Goal: Task Accomplishment & Management: Manage account settings

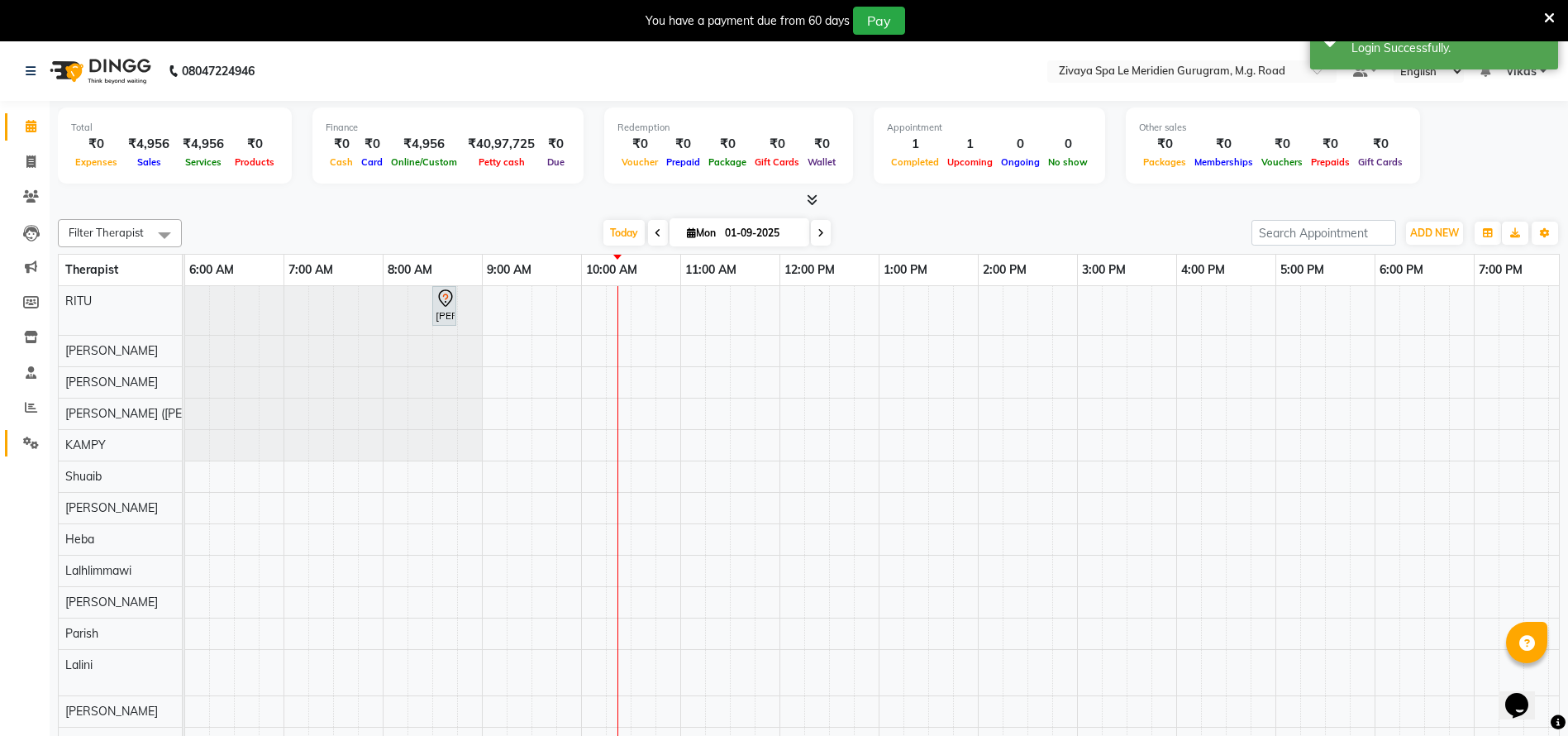
click at [13, 443] on link "Settings" at bounding box center [25, 443] width 40 height 27
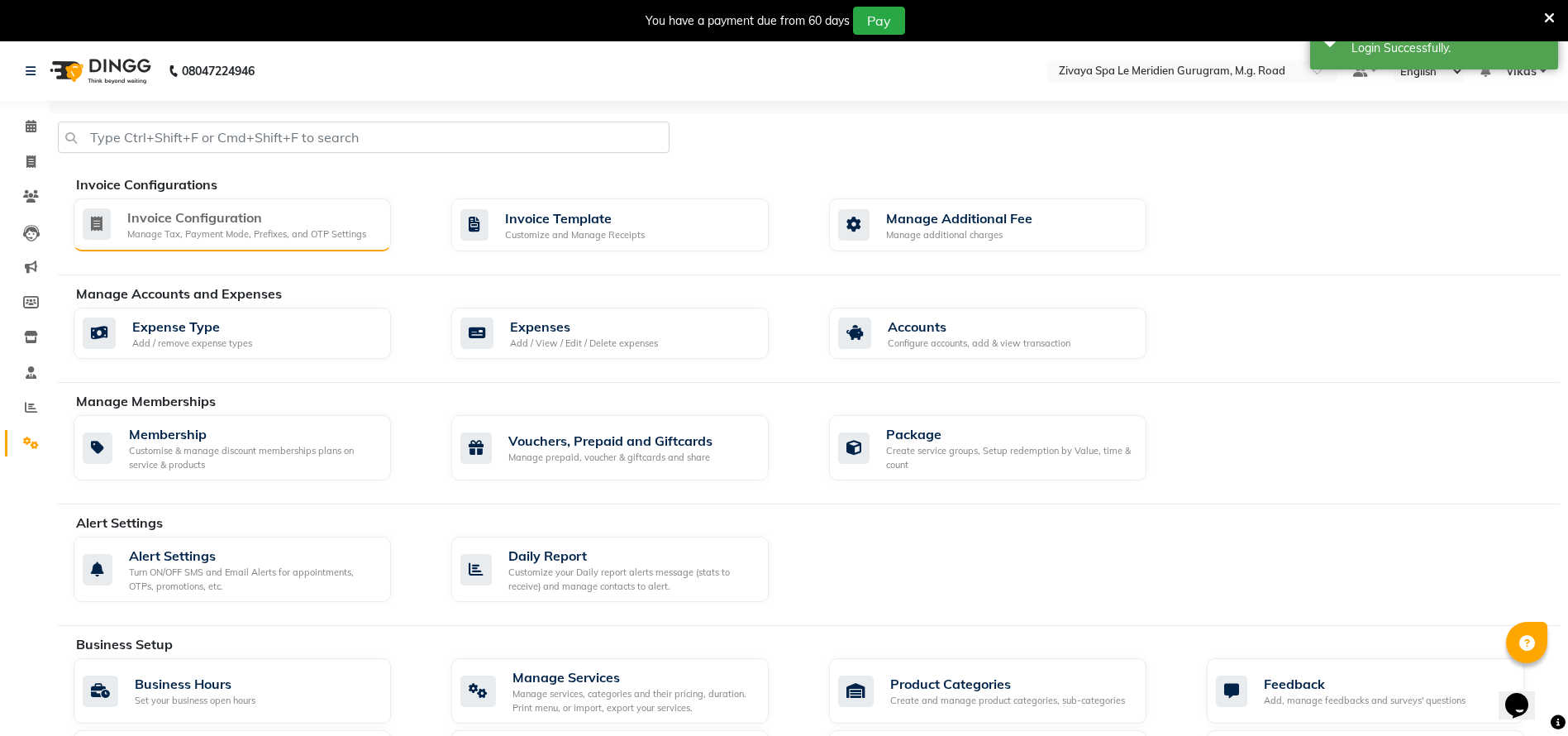
click at [106, 227] on icon at bounding box center [96, 223] width 28 height 31
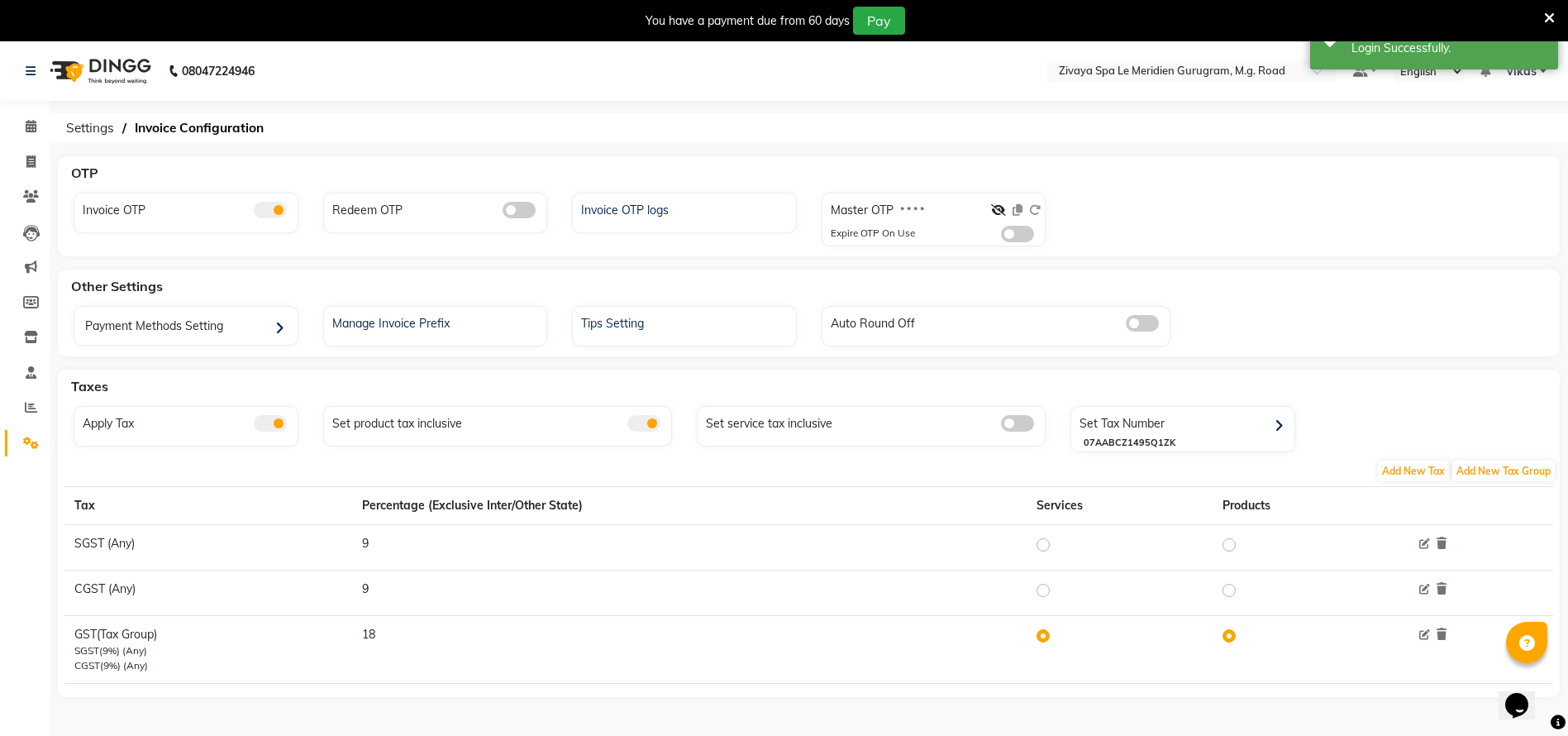
click at [1012, 238] on span at bounding box center [1017, 234] width 33 height 17
click at [1001, 236] on input "checkbox" at bounding box center [1001, 236] width 0 height 0
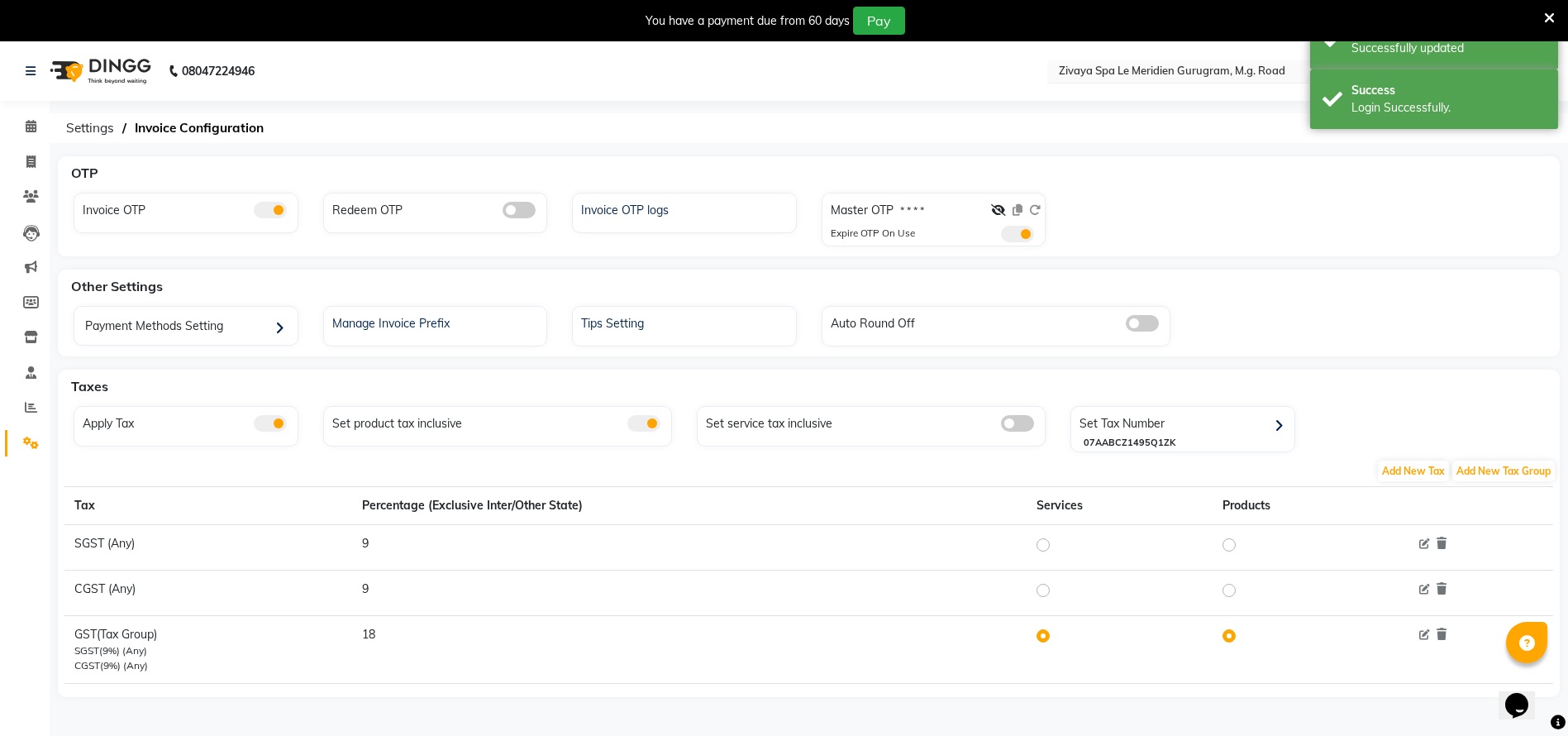
click at [1112, 65] on input "text" at bounding box center [1175, 73] width 239 height 17
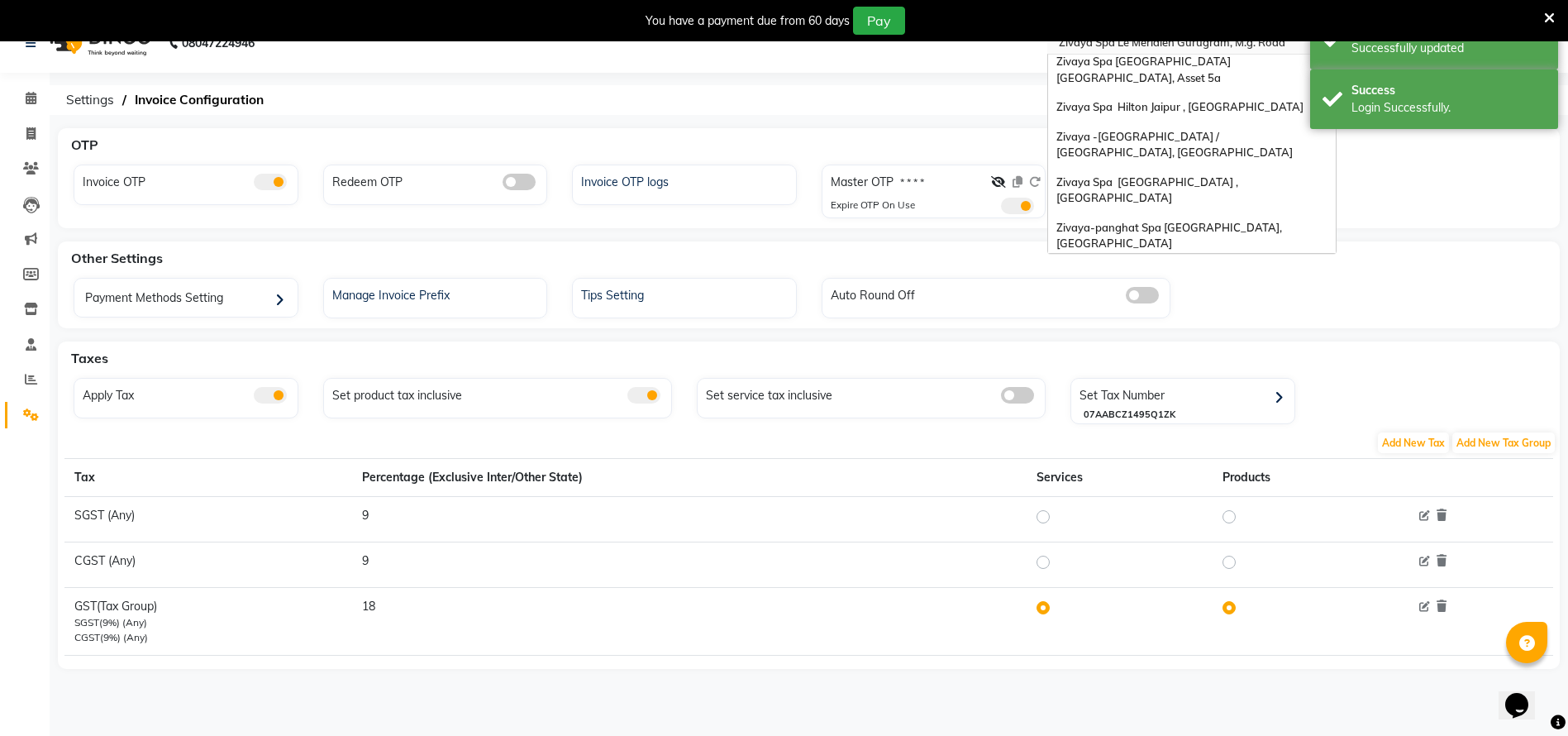
scroll to position [41, 0]
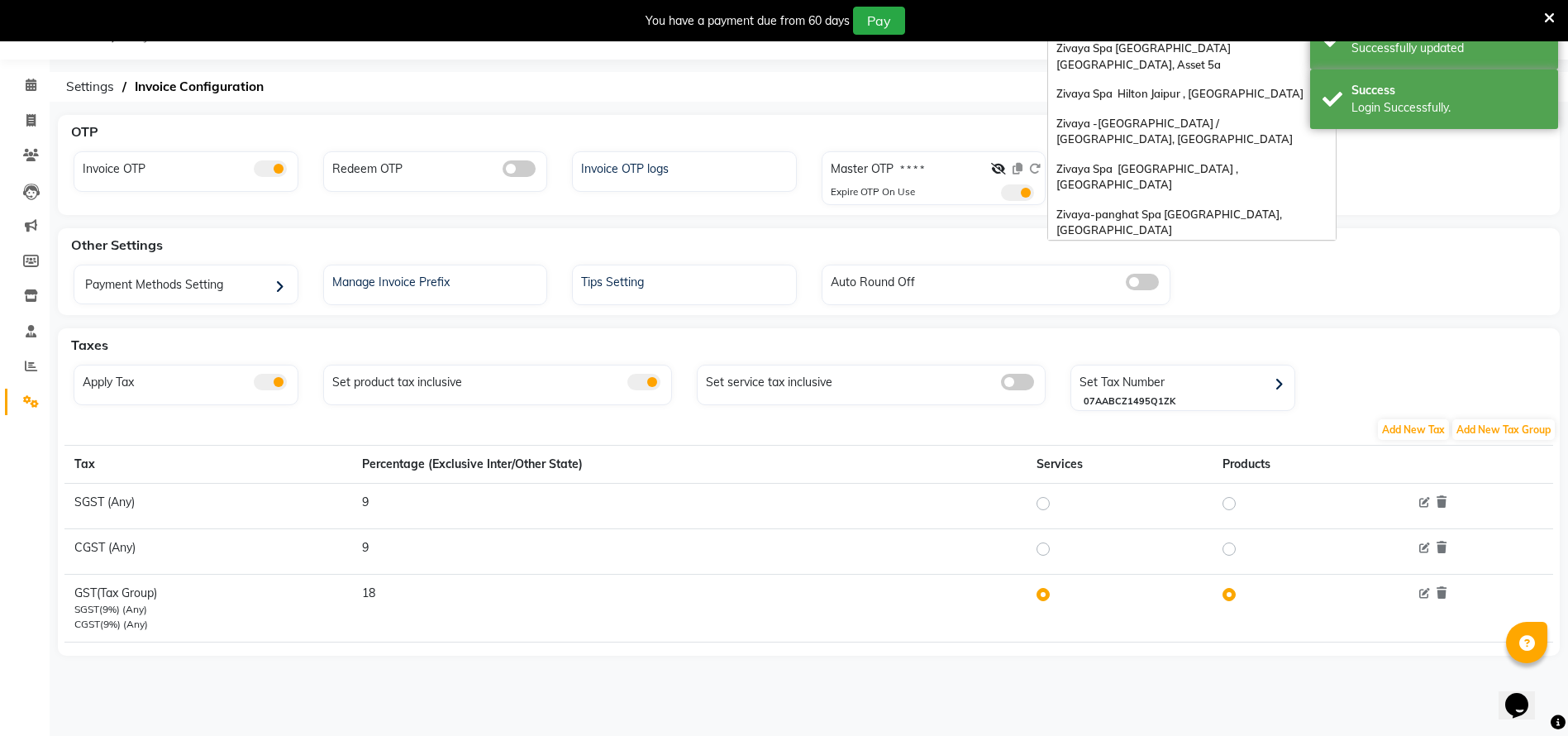
click at [1123, 253] on span "Zivaya Wellness & Spa, [GEOGRAPHIC_DATA]" at bounding box center [1173, 260] width 234 height 14
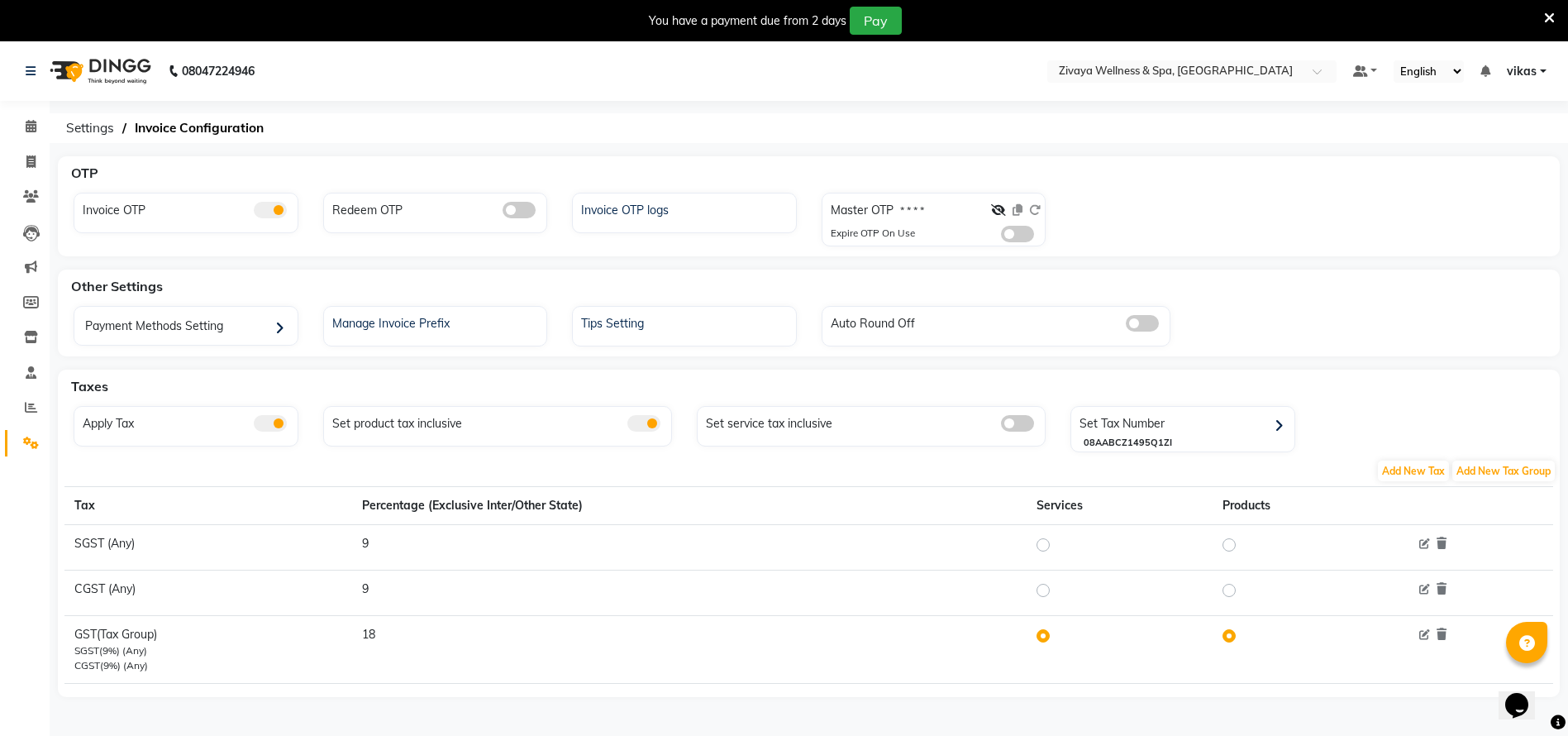
click at [1022, 239] on span at bounding box center [1017, 234] width 33 height 17
click at [1001, 236] on input "checkbox" at bounding box center [1001, 236] width 0 height 0
click at [614, 201] on div "Invoice OTP logs" at bounding box center [686, 208] width 219 height 21
click at [1543, 1] on div "You have a payment due from 2 days Pay" at bounding box center [784, 20] width 1568 height 41
click at [1551, 18] on icon at bounding box center [1549, 19] width 11 height 15
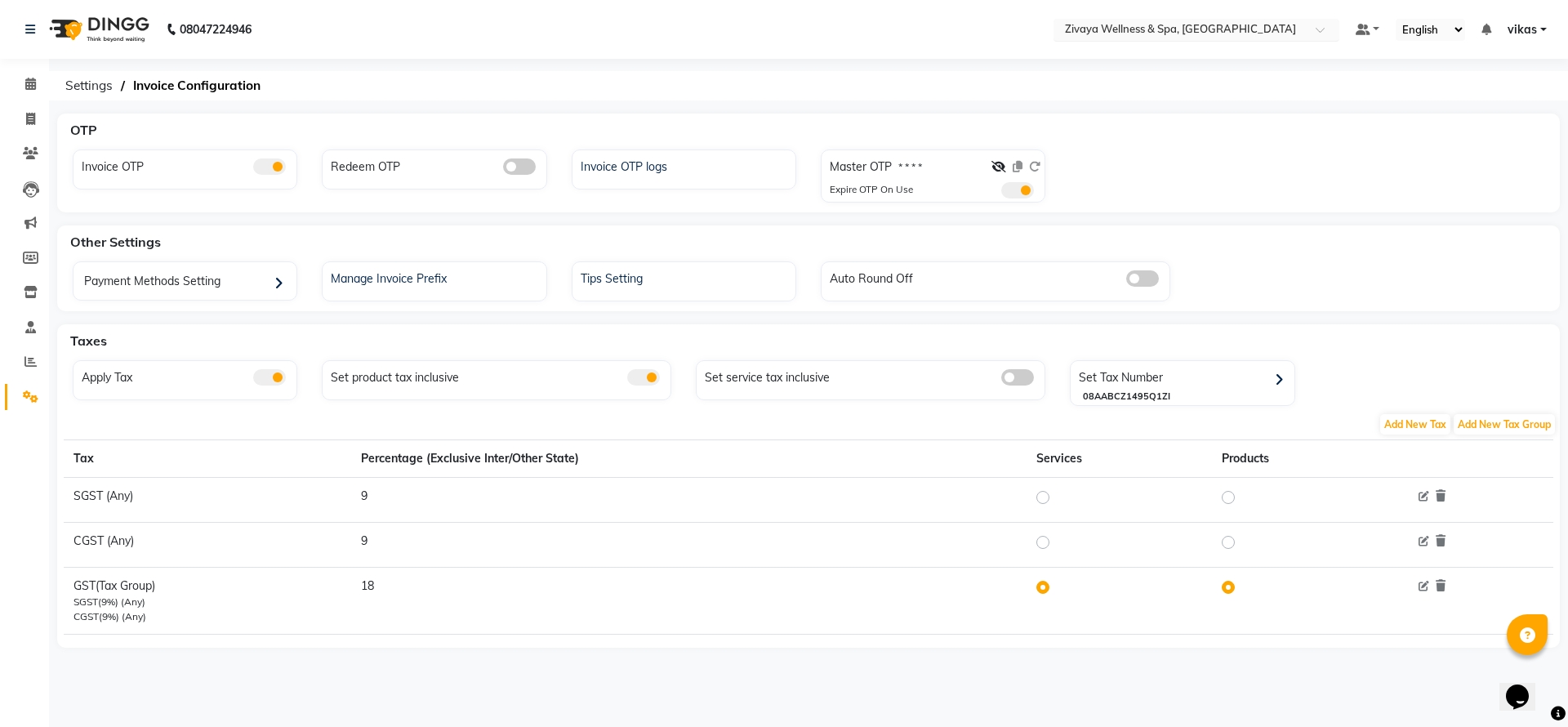
click at [1173, 24] on input "text" at bounding box center [1179, 31] width 237 height 17
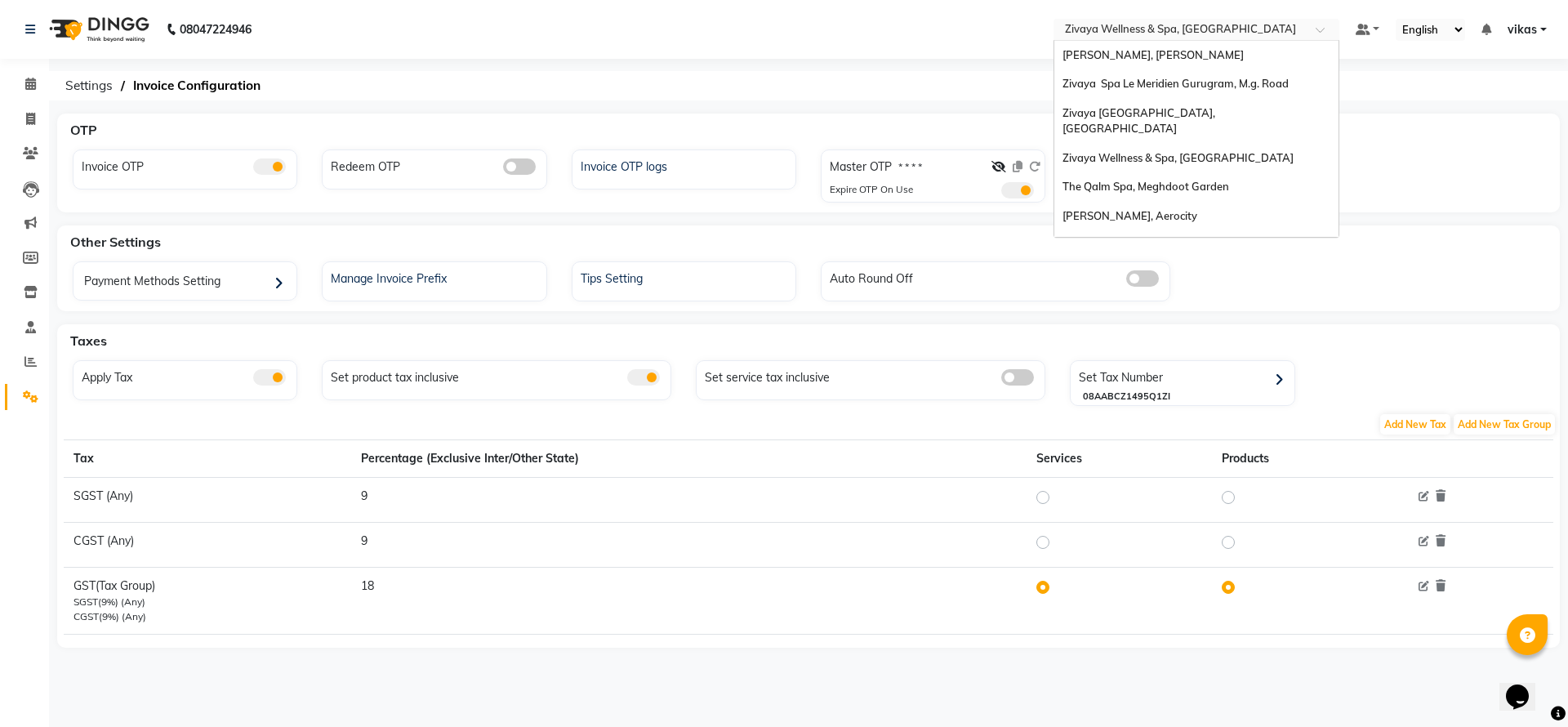
scroll to position [196, 0]
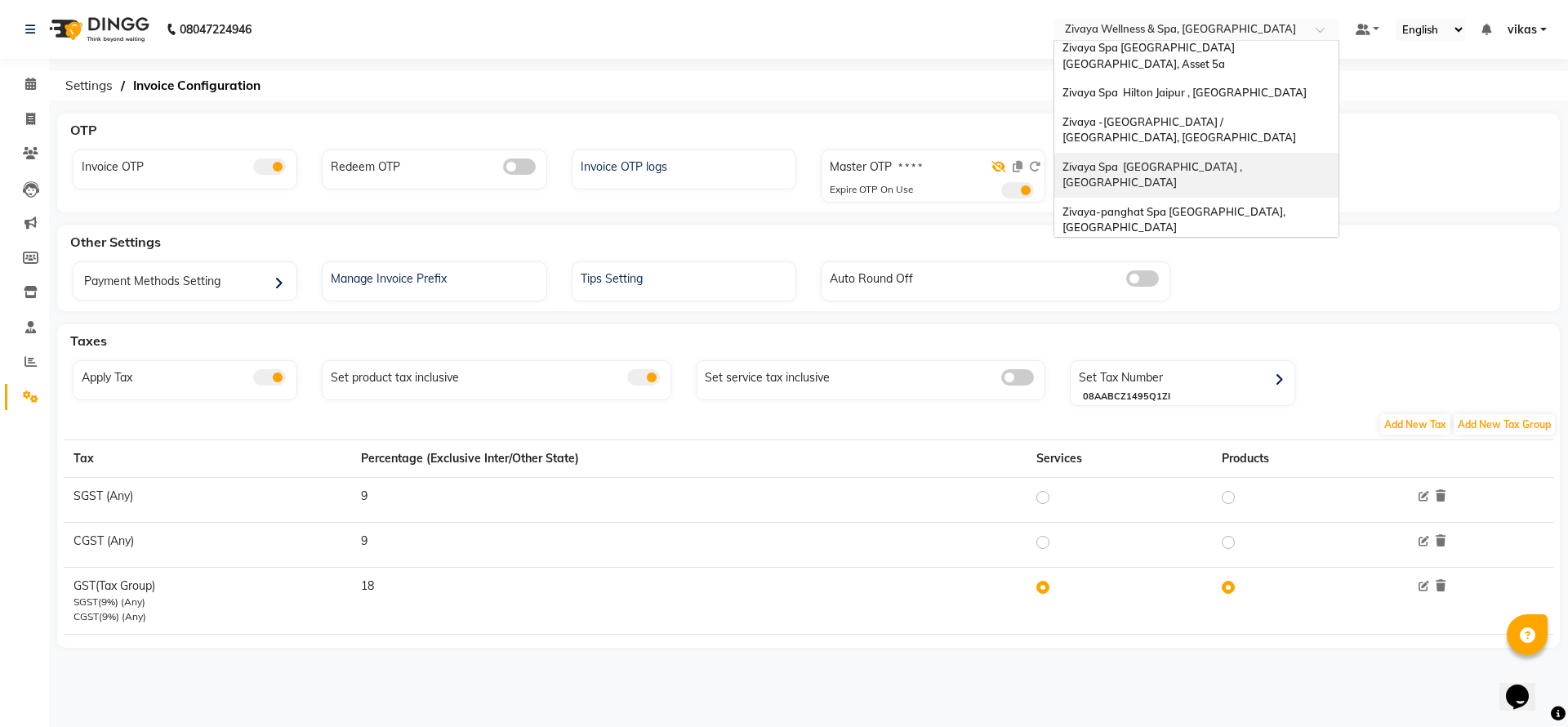
click at [995, 166] on icon at bounding box center [999, 166] width 15 height 12
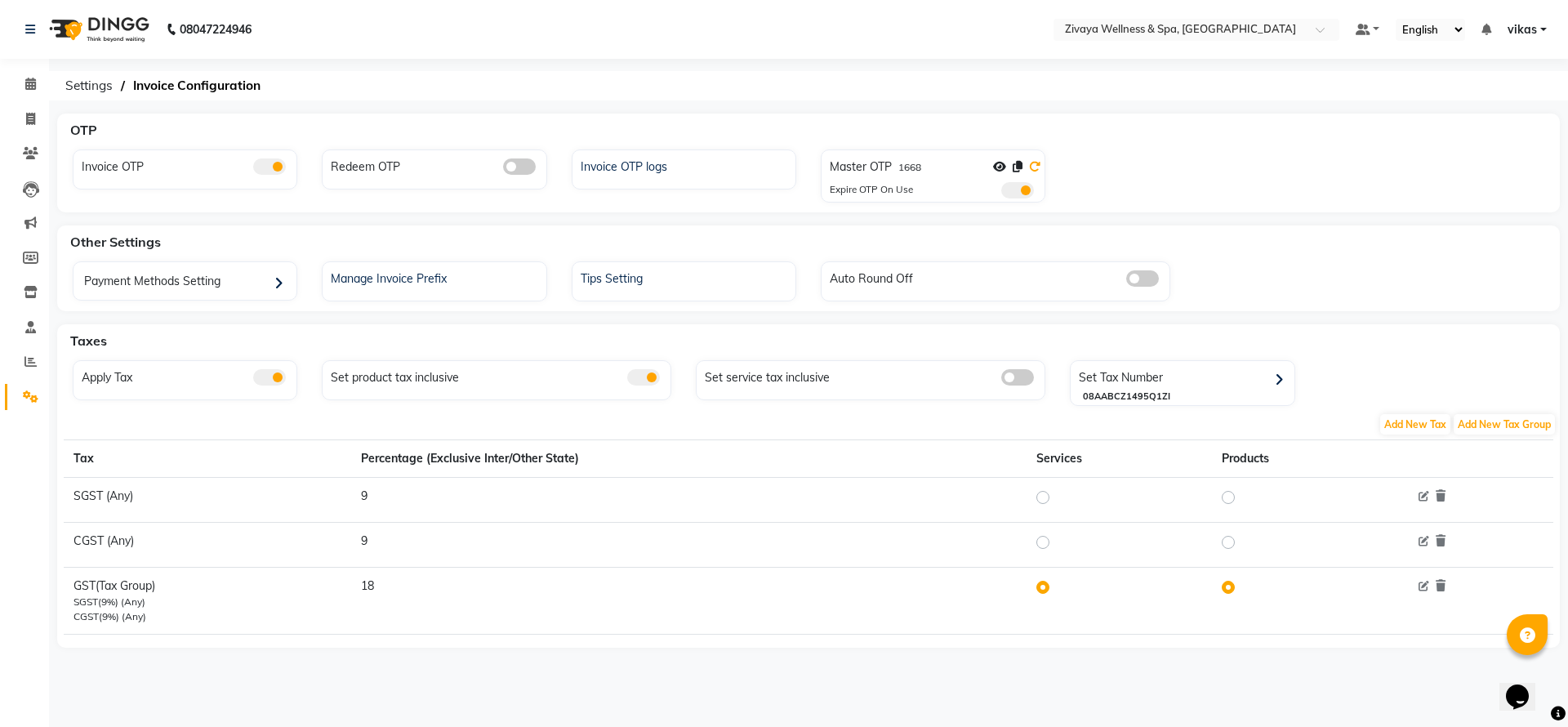
click at [1040, 165] on icon at bounding box center [1035, 166] width 12 height 12
click at [1019, 168] on icon at bounding box center [1018, 166] width 10 height 12
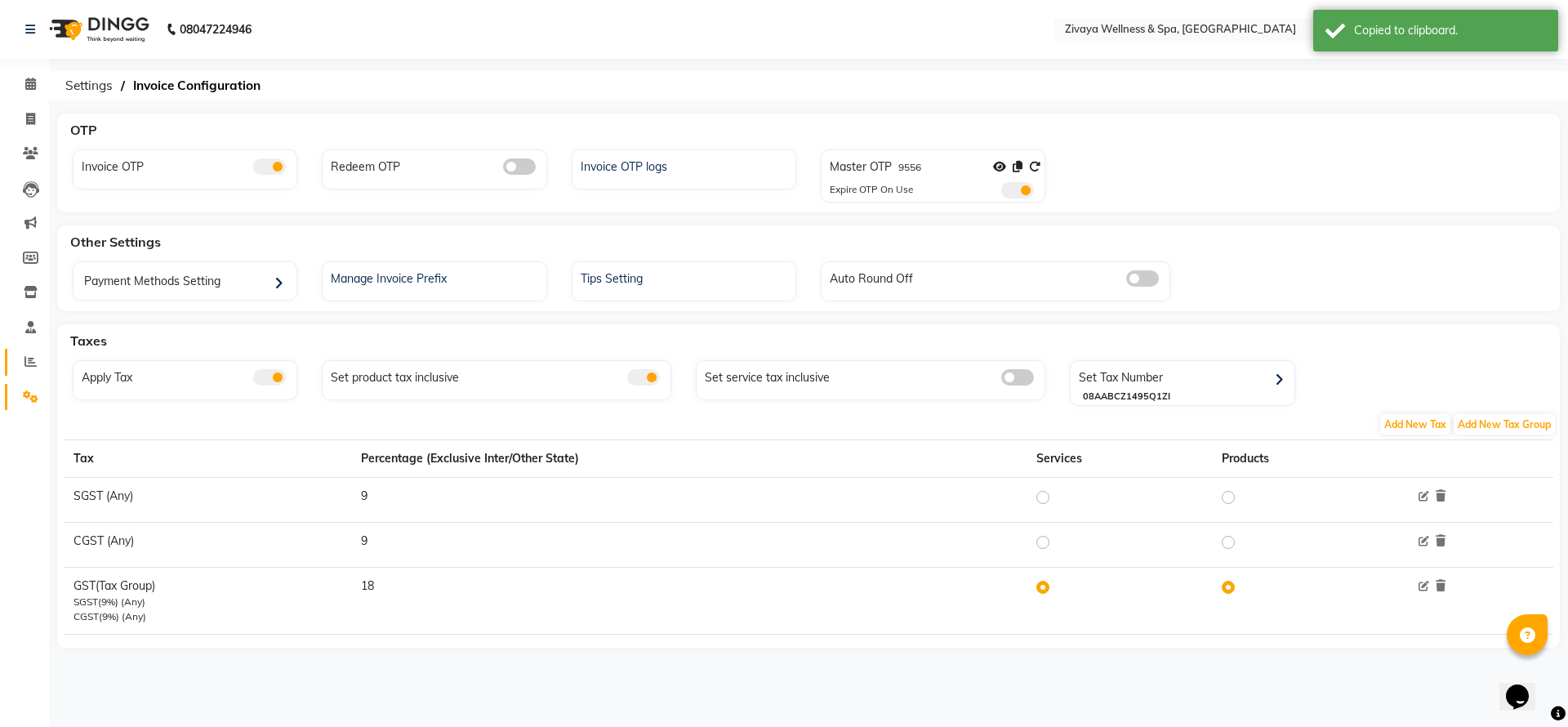
click at [11, 364] on link "Reports" at bounding box center [24, 362] width 39 height 27
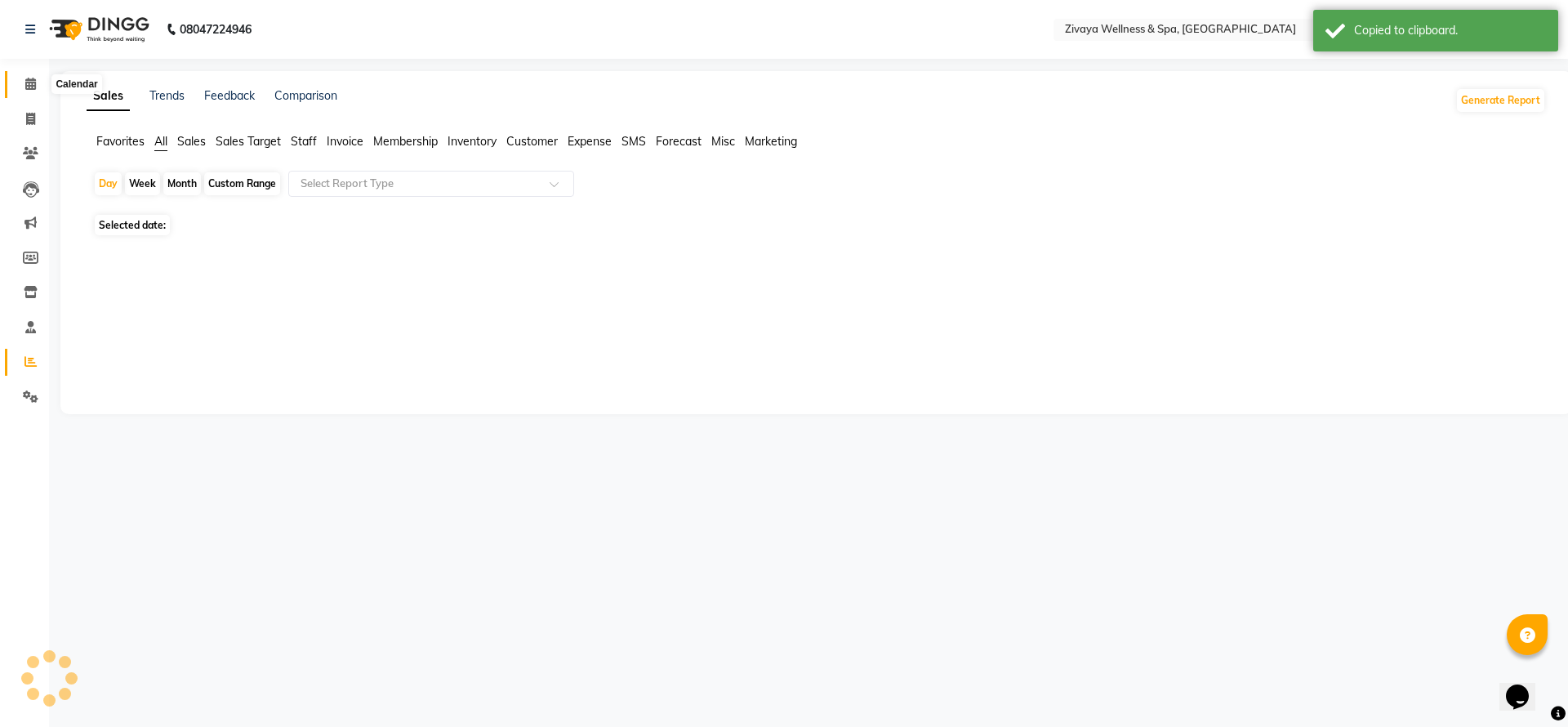
click at [28, 84] on icon at bounding box center [30, 84] width 11 height 13
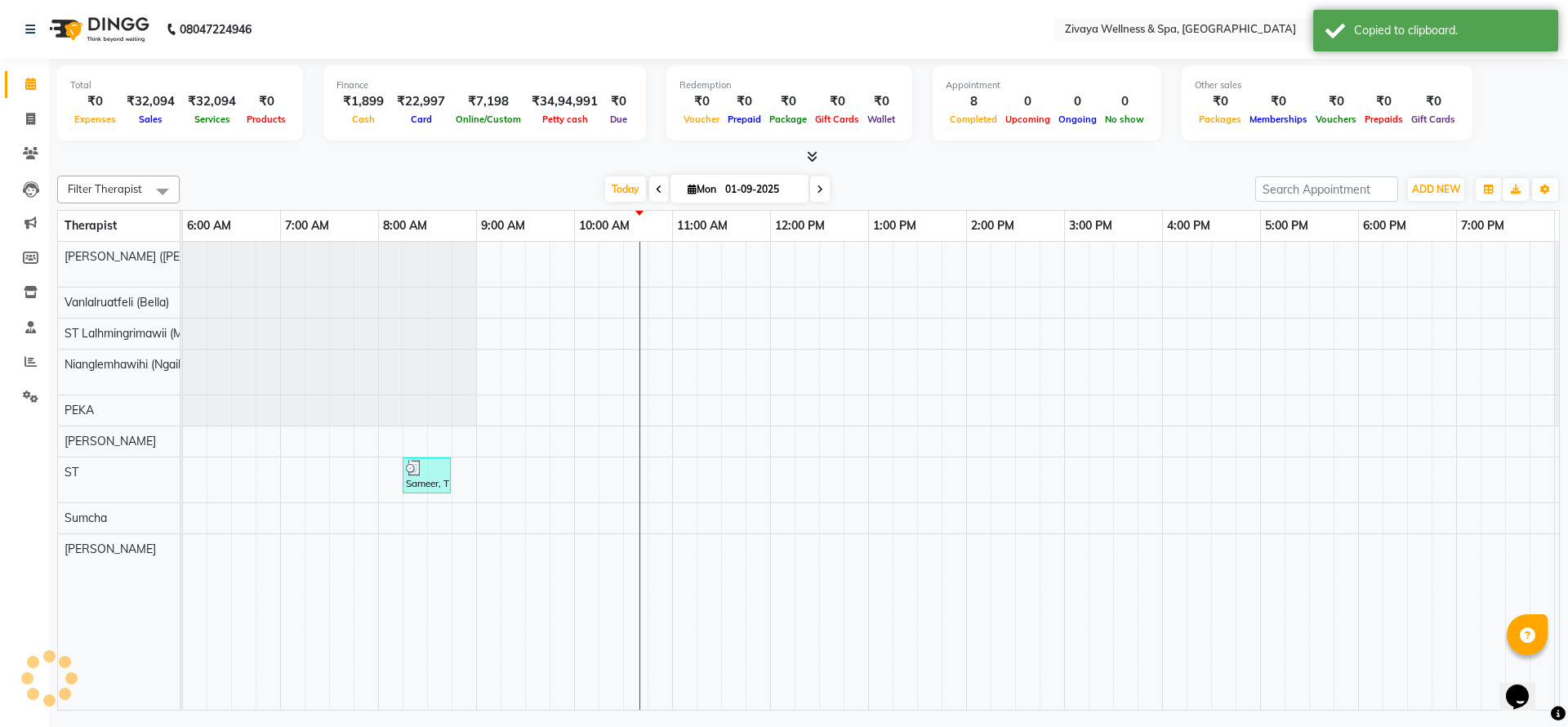
scroll to position [0, 588]
click at [623, 180] on span "Today" at bounding box center [625, 189] width 41 height 25
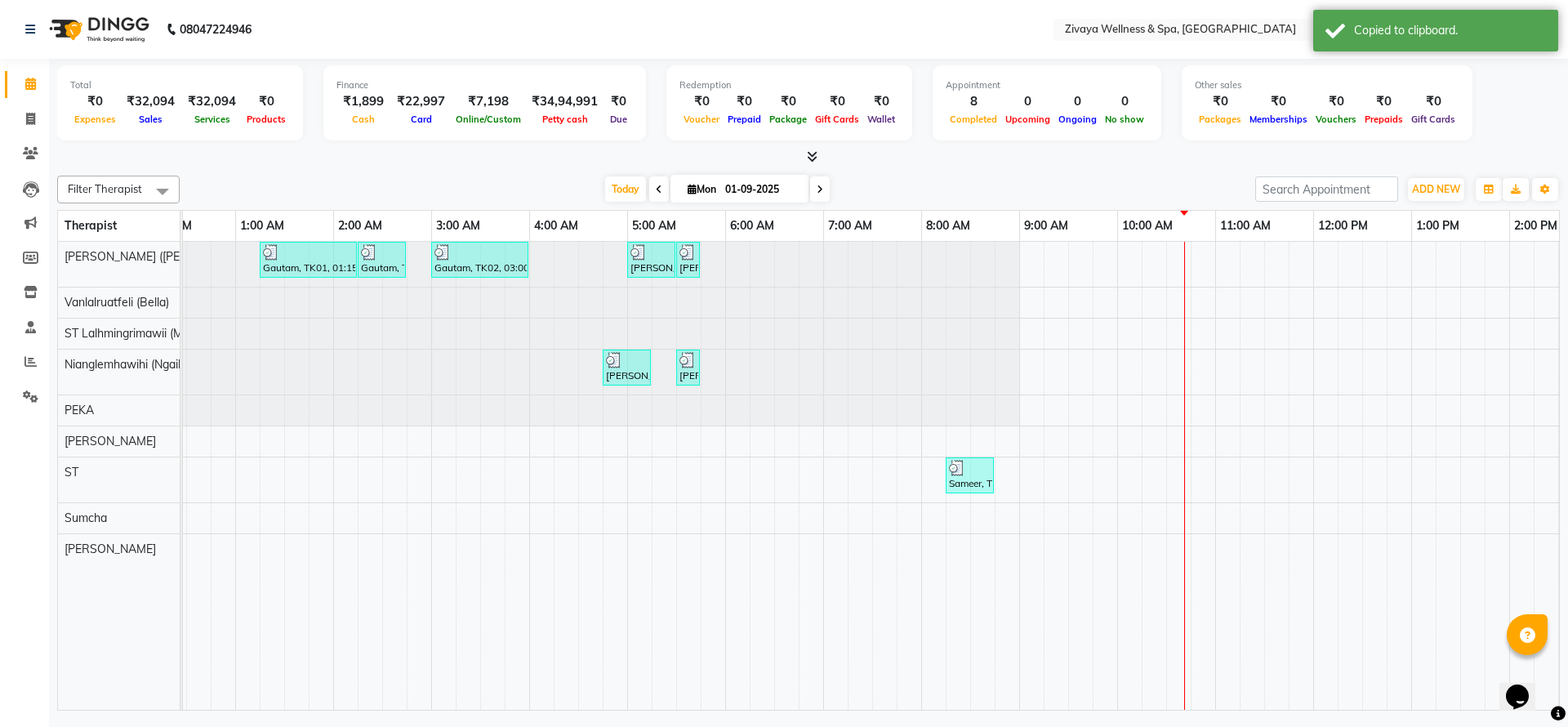
scroll to position [0, 0]
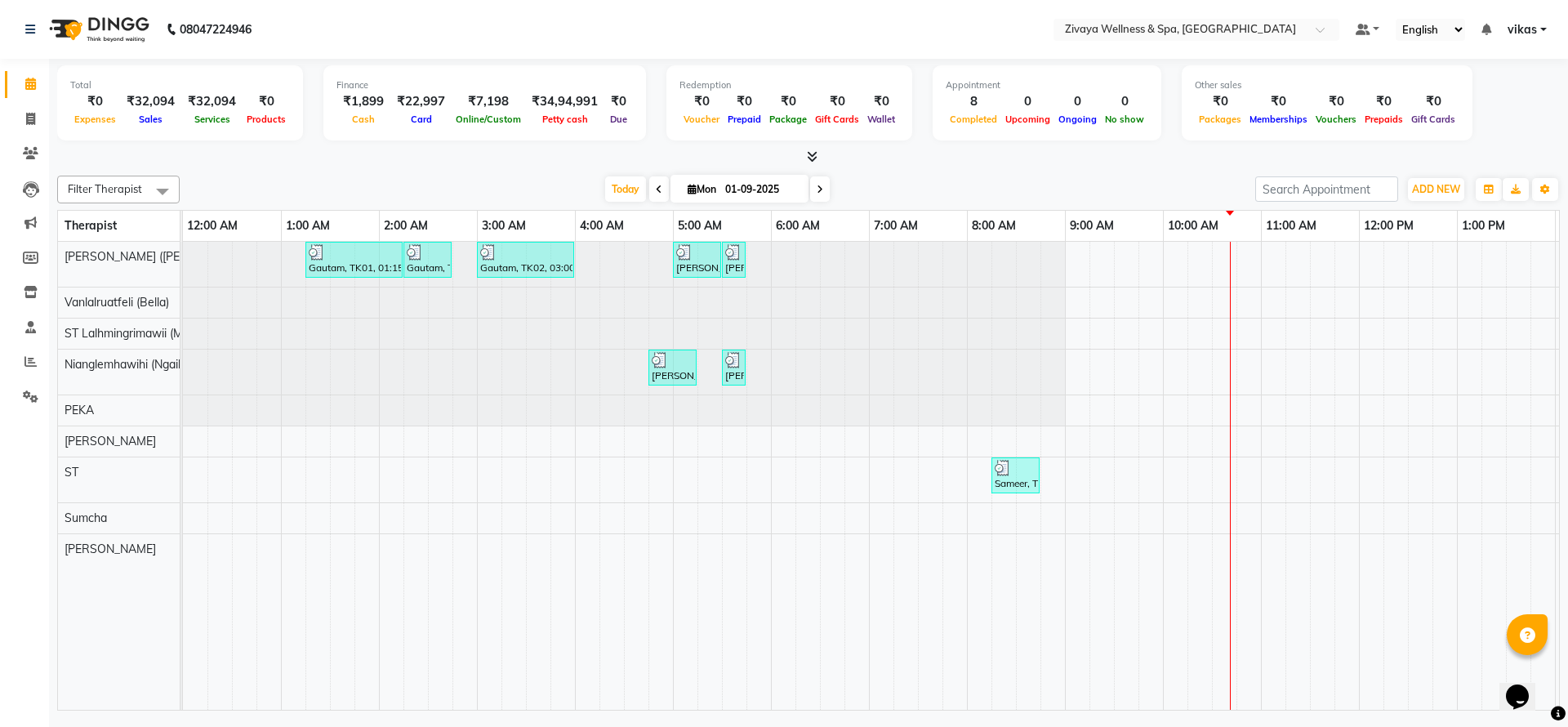
click at [656, 185] on icon at bounding box center [659, 190] width 7 height 10
type input "31-08-2025"
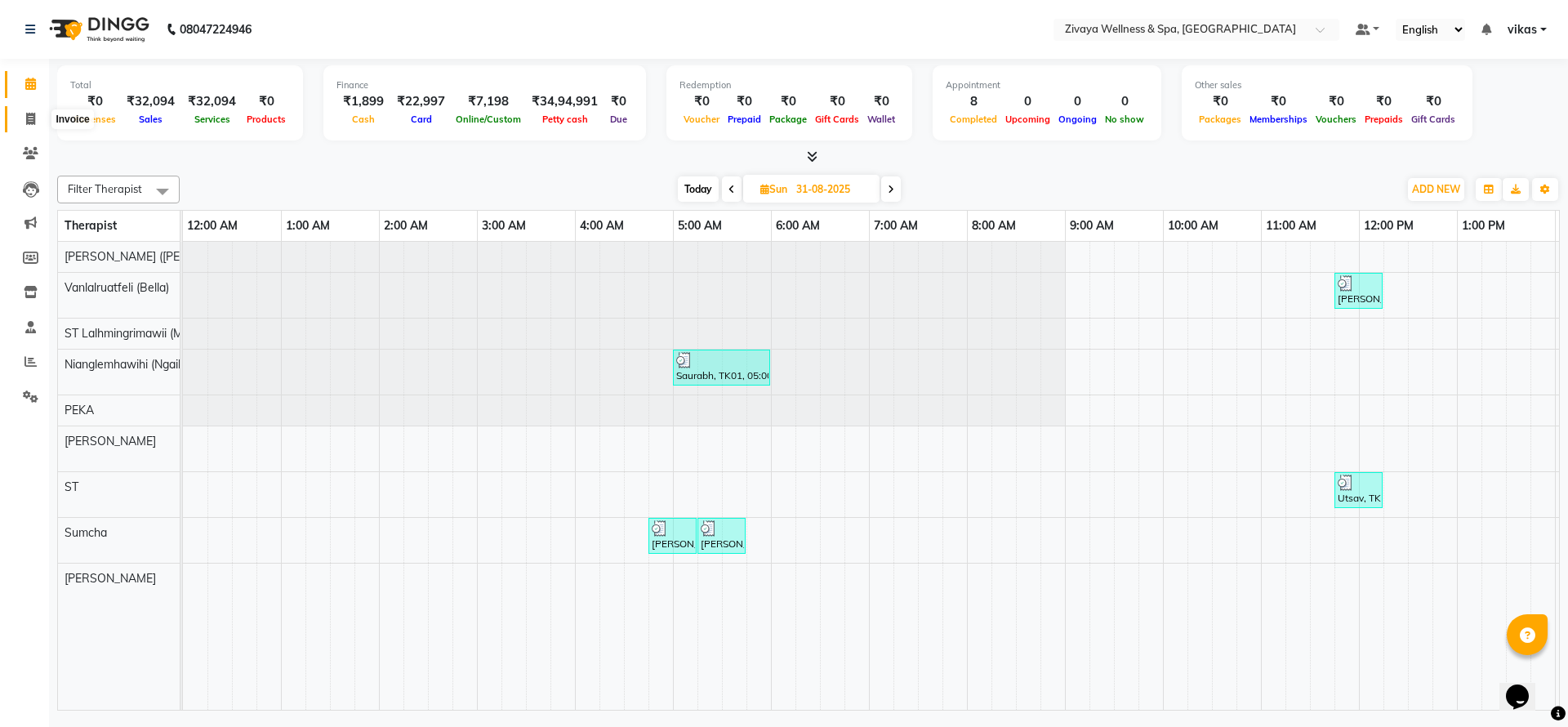
click at [35, 114] on icon at bounding box center [30, 119] width 9 height 13
select select "7072"
select select "service"
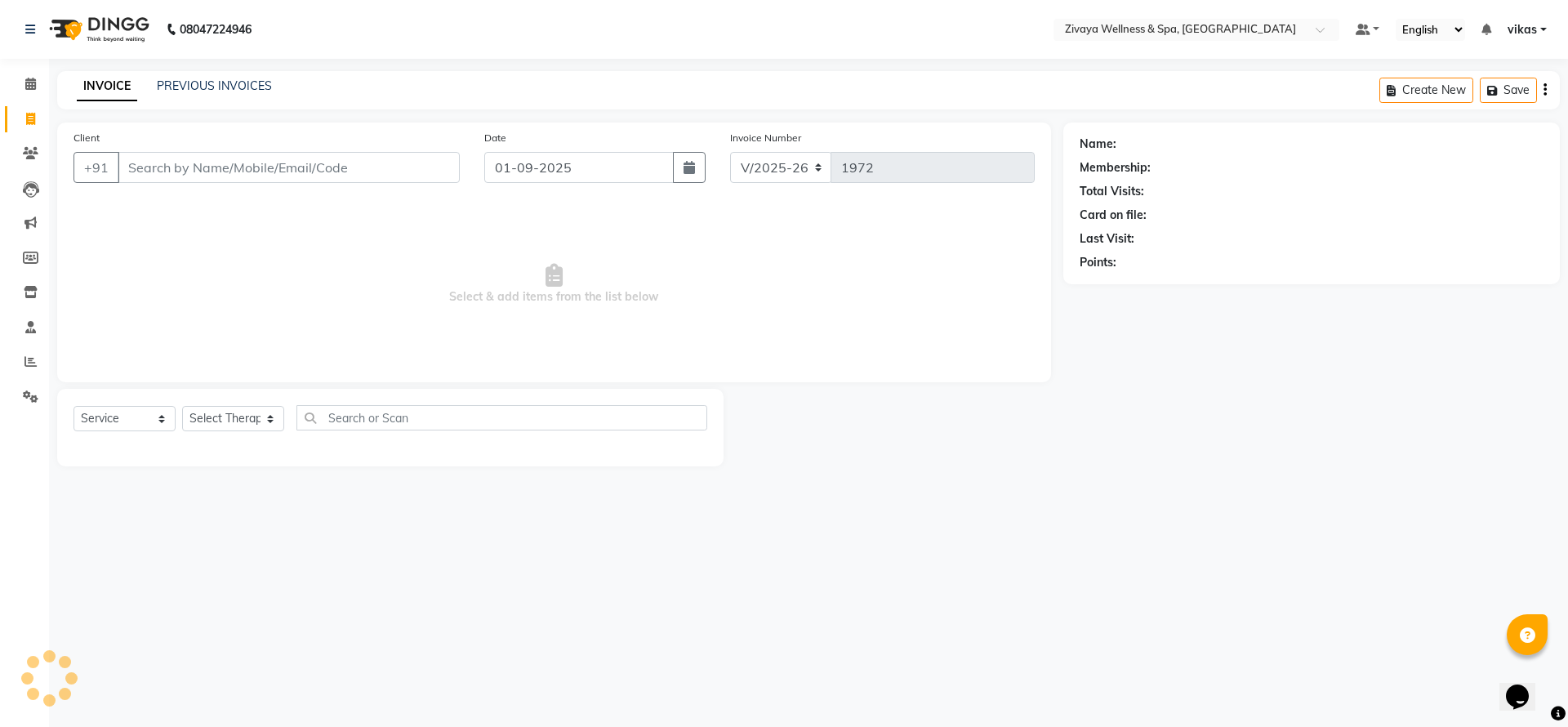
click at [231, 72] on div "INVOICE PREVIOUS INVOICES Create New Save" at bounding box center [808, 90] width 1503 height 38
click at [239, 85] on link "PREVIOUS INVOICES" at bounding box center [215, 86] width 115 height 15
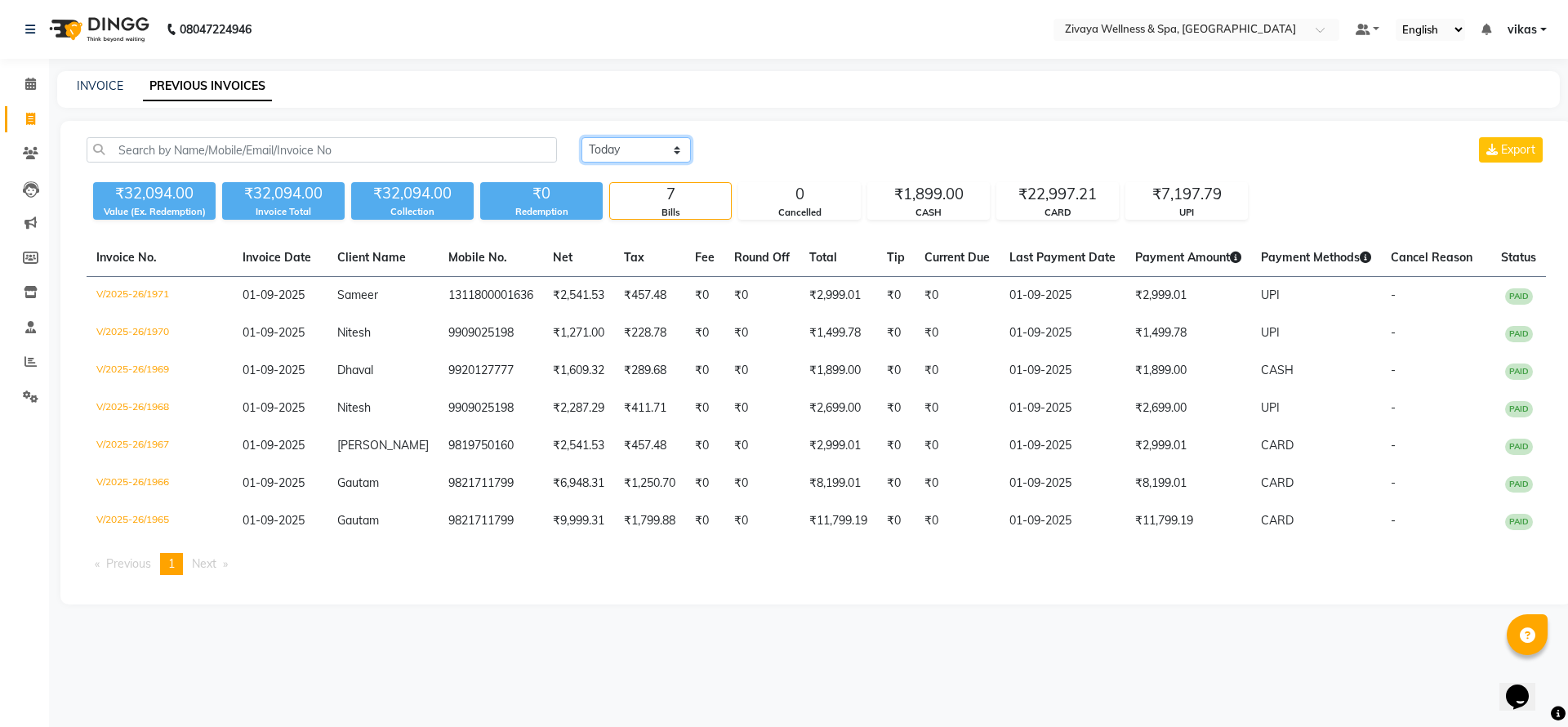
click at [647, 145] on select "[DATE] [DATE] Custom Range" at bounding box center [636, 150] width 109 height 25
select select "range"
click at [582, 137] on select "[DATE] [DATE] Custom Range" at bounding box center [636, 150] width 109 height 25
click at [773, 142] on input "01-09-2025" at bounding box center [769, 150] width 115 height 23
select select "9"
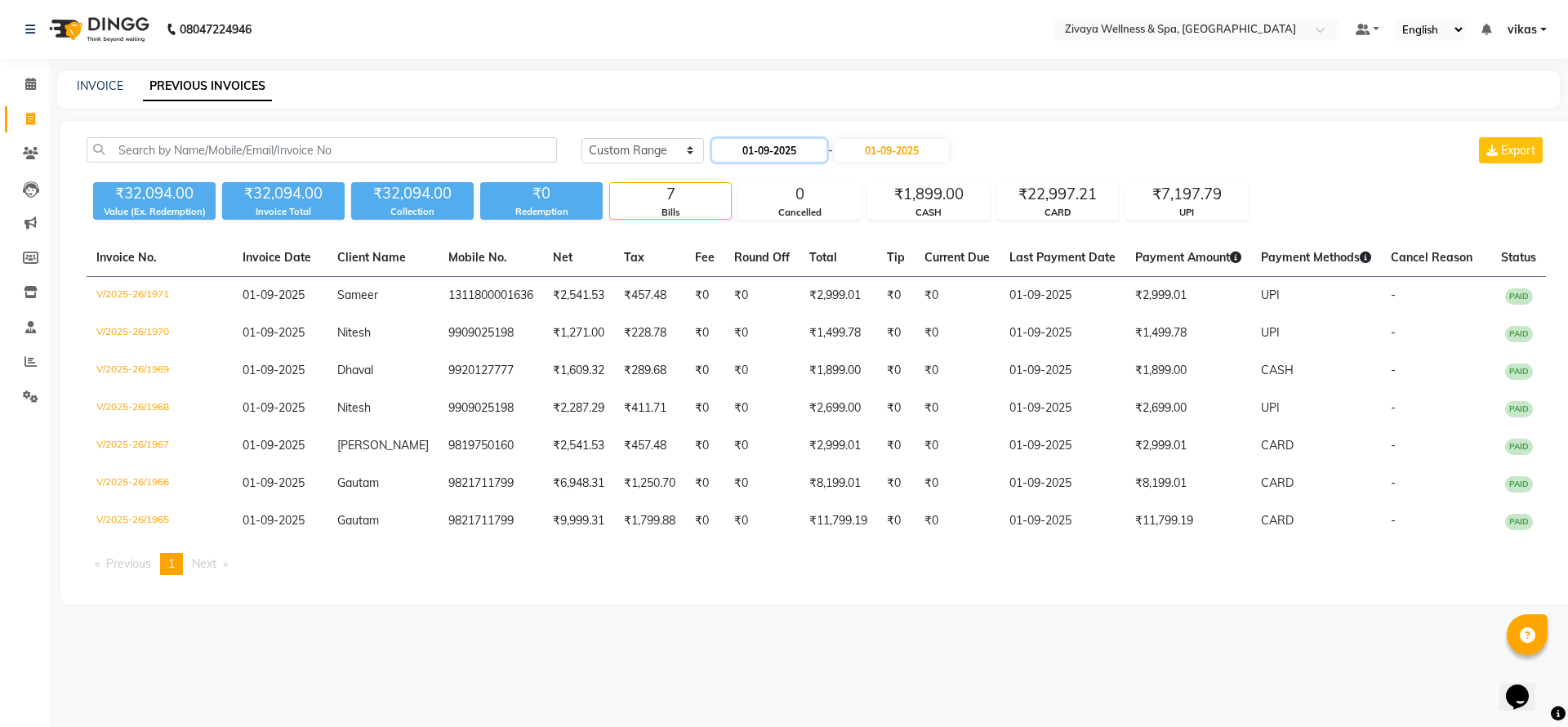
select select "2025"
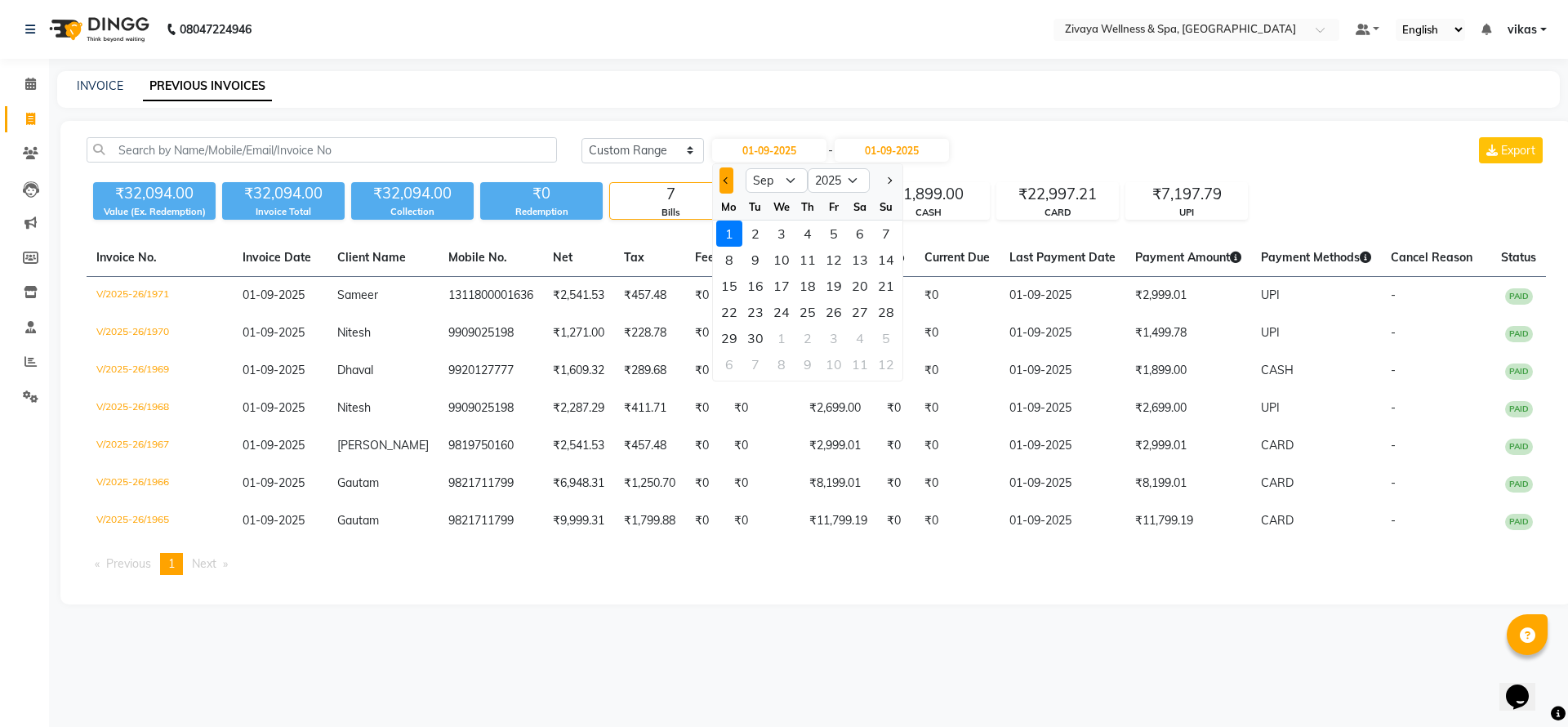
click at [728, 175] on button "Previous month" at bounding box center [726, 180] width 14 height 26
select select "8"
click at [783, 282] on div "13" at bounding box center [781, 285] width 26 height 26
type input "13-08-2025"
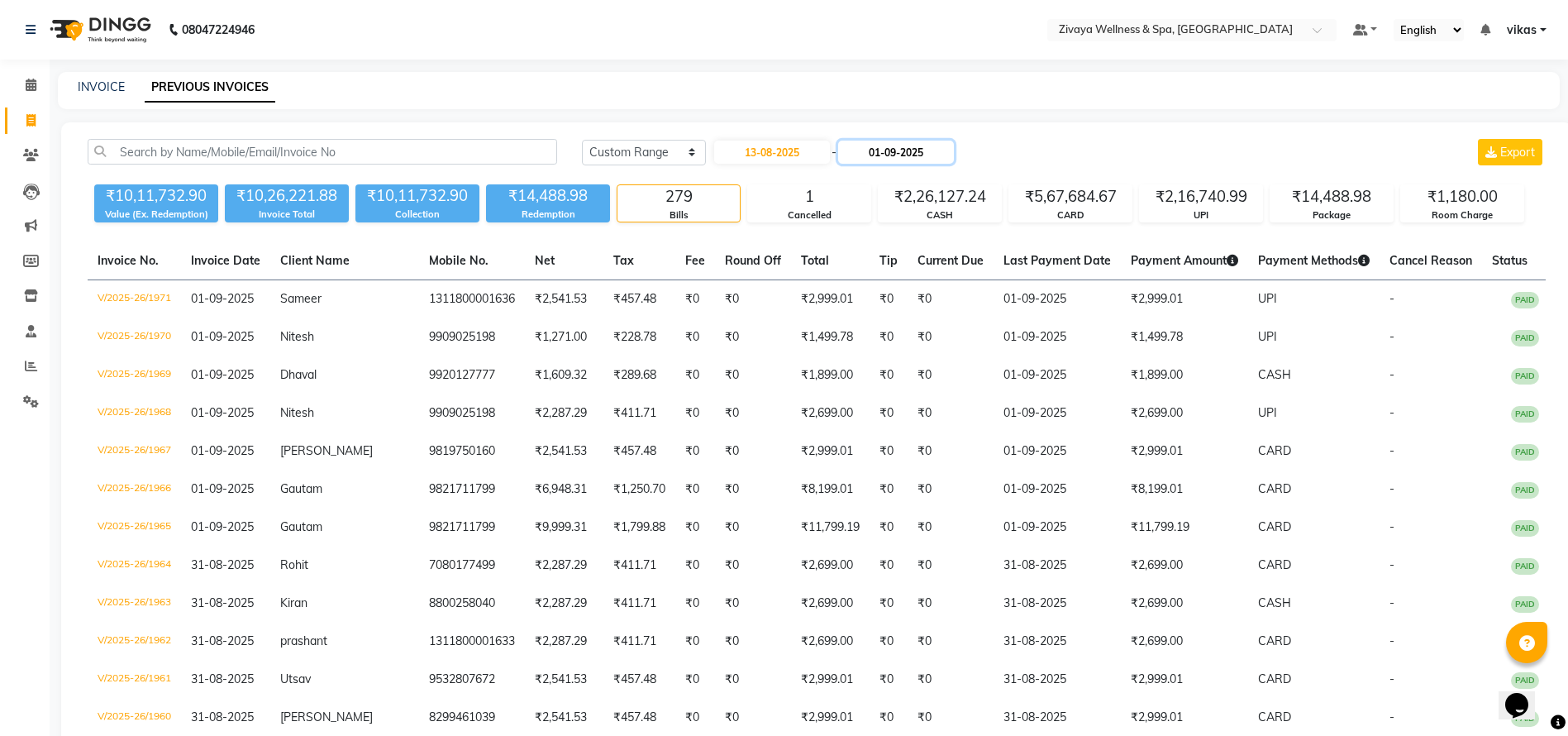
click at [918, 151] on input "01-09-2025" at bounding box center [896, 151] width 116 height 23
select select "9"
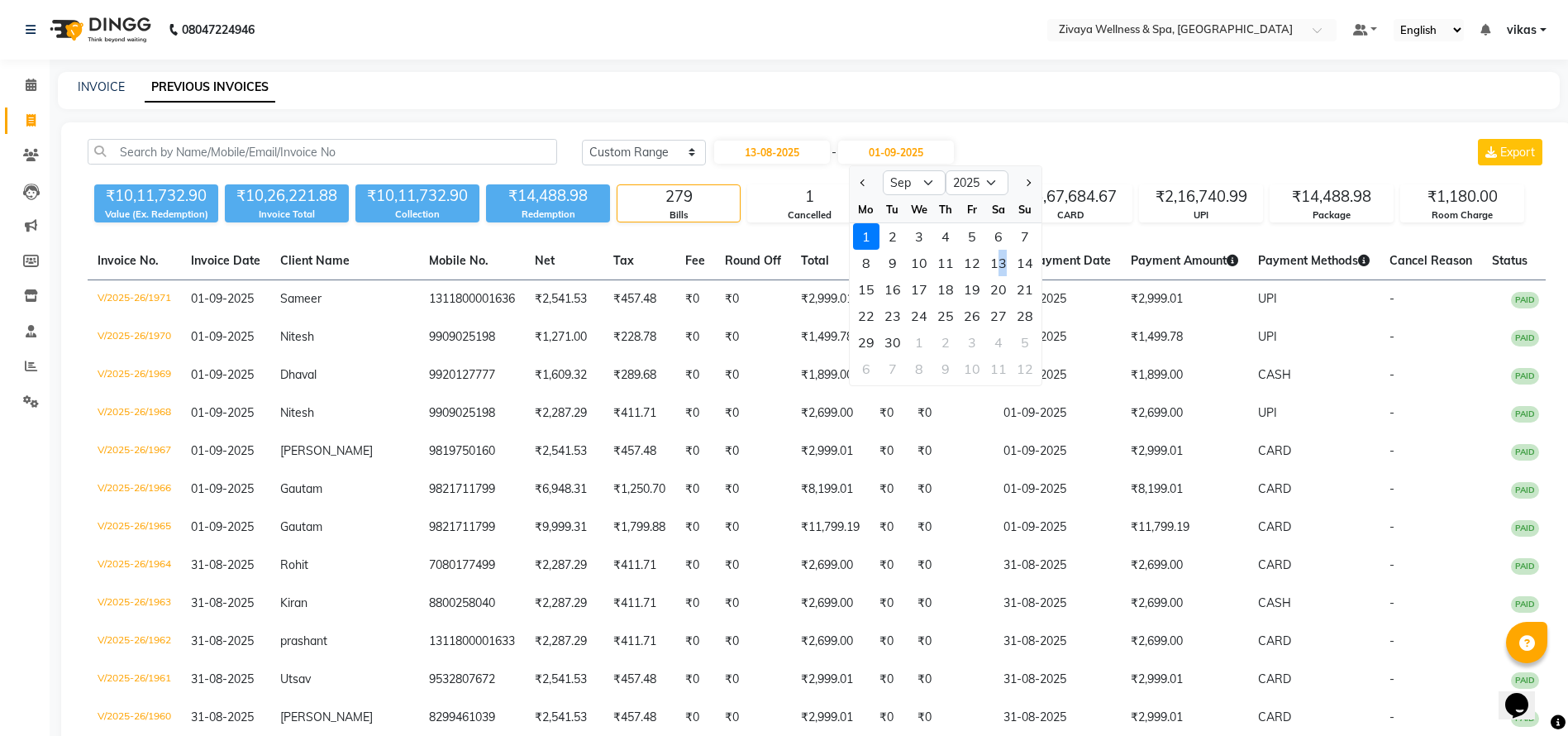
drag, startPoint x: 1001, startPoint y: 267, endPoint x: 1009, endPoint y: 265, distance: 8.2
click at [1009, 265] on div "13" at bounding box center [998, 262] width 26 height 26
type input "[DATE]"
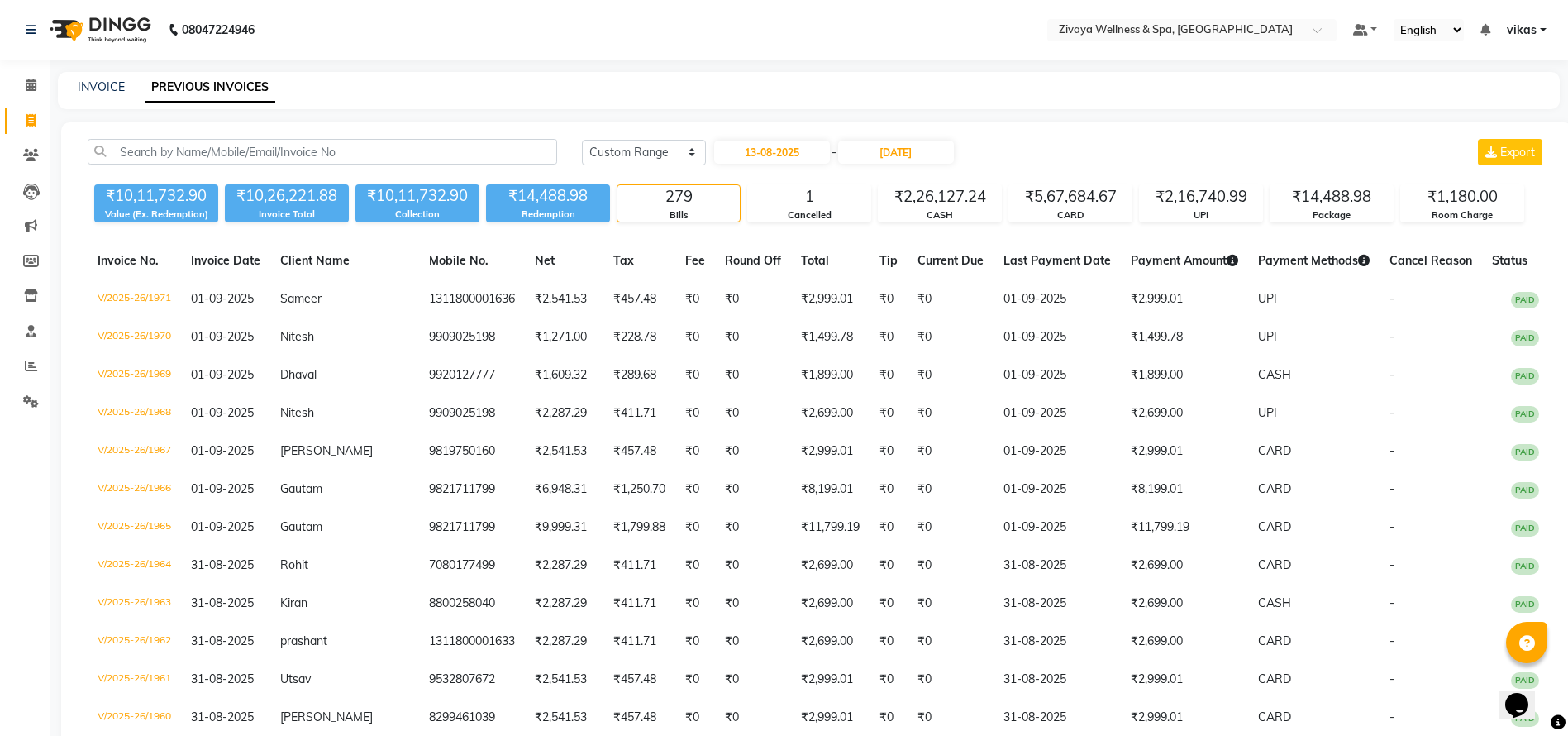
click at [923, 139] on div "[DATE] - [DATE]" at bounding box center [833, 151] width 243 height 26
click at [907, 150] on input "[DATE]" at bounding box center [896, 151] width 116 height 23
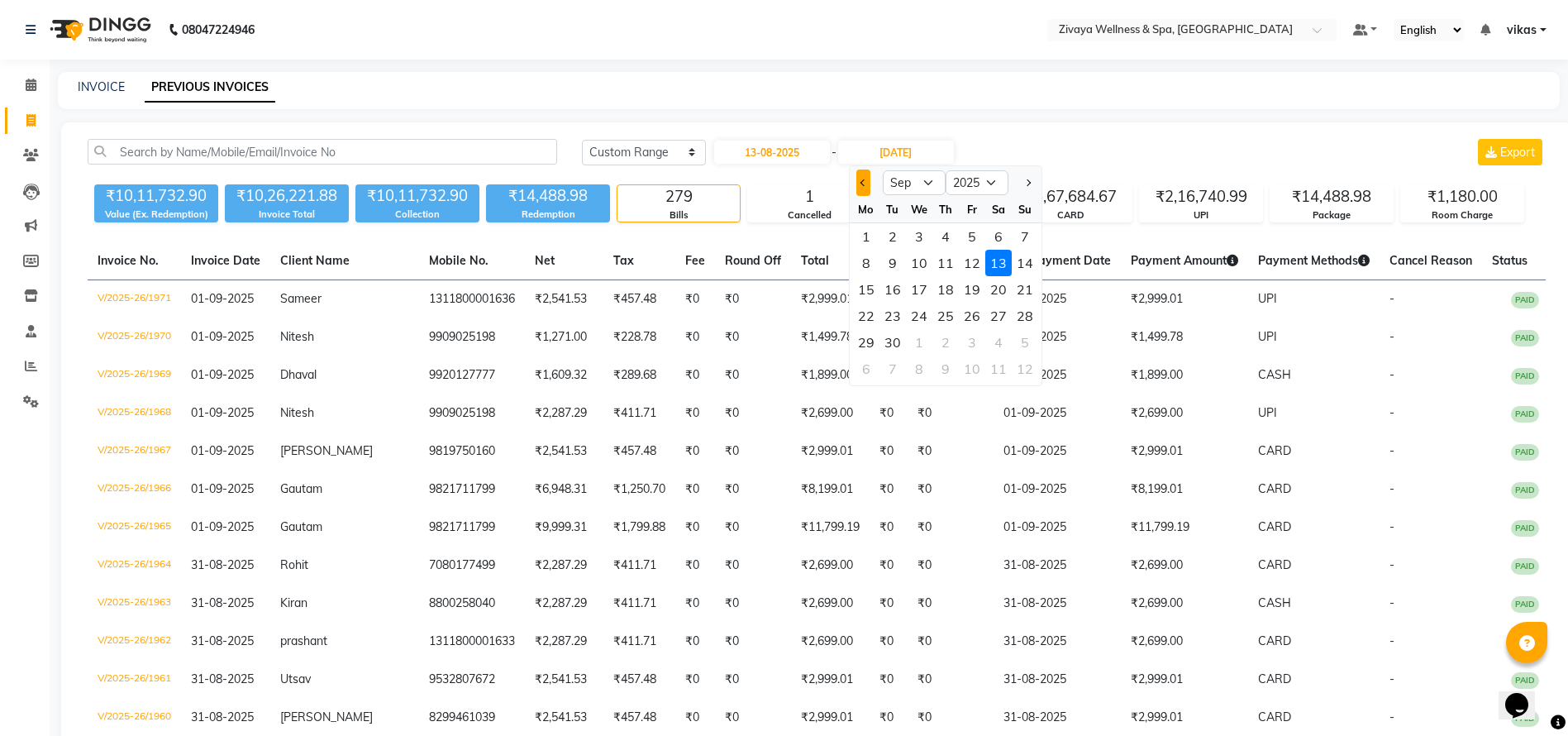
click at [865, 185] on button "Previous month" at bounding box center [863, 182] width 14 height 26
select select "8"
click at [926, 294] on div "13" at bounding box center [918, 288] width 26 height 26
type input "13-08-2025"
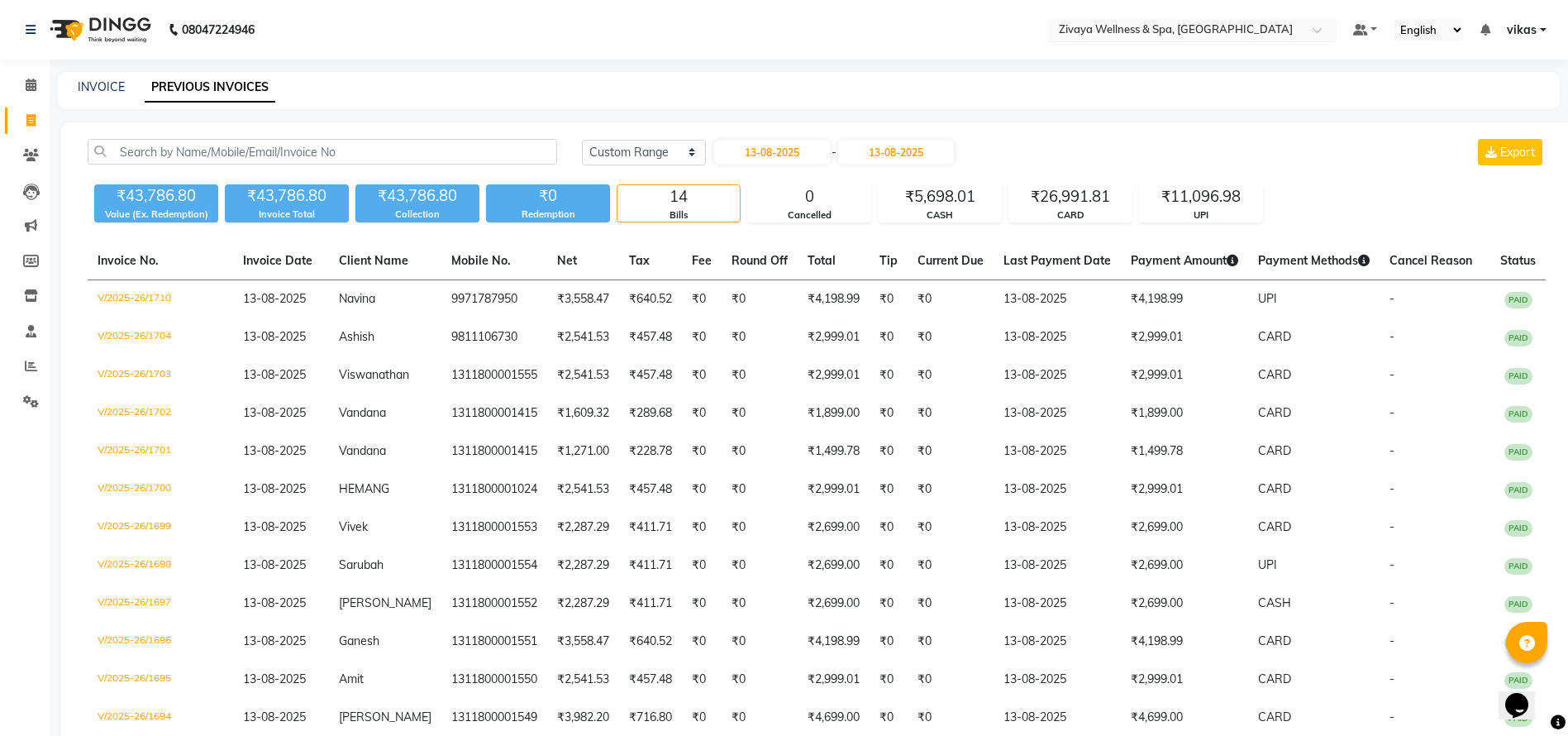
click at [1116, 30] on input "text" at bounding box center [1175, 31] width 239 height 17
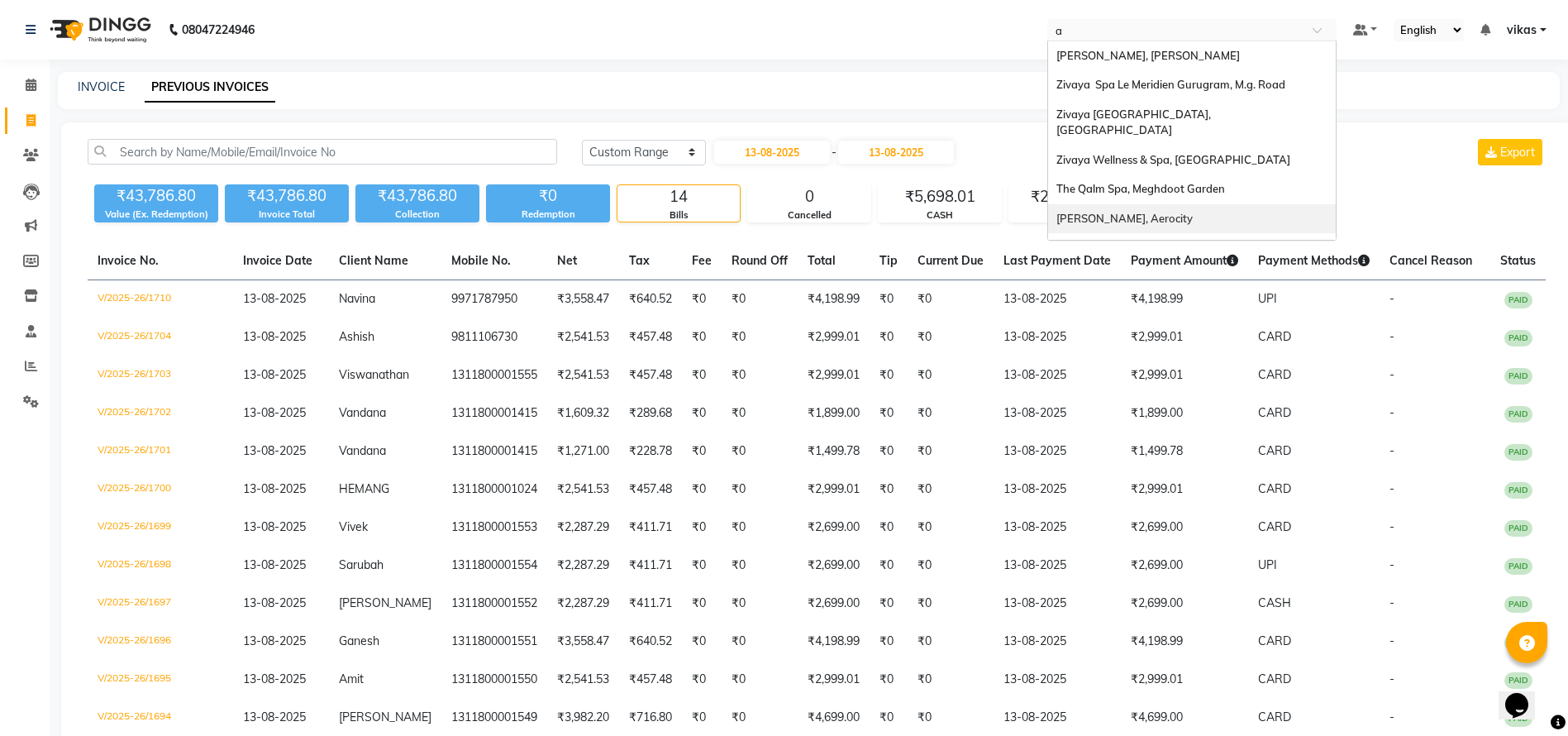
type input "al"
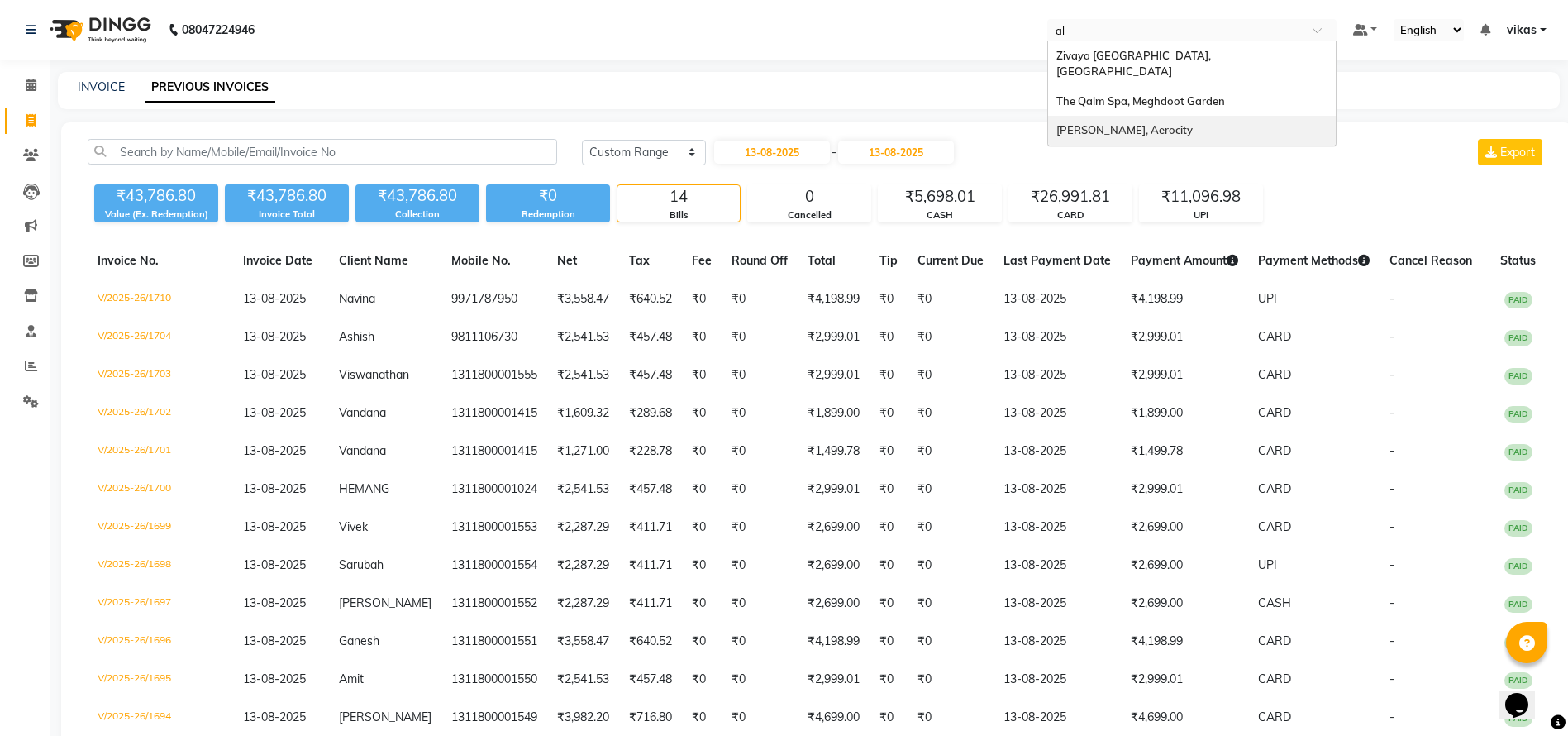
click at [1169, 123] on div "[PERSON_NAME], Aerocity" at bounding box center [1192, 130] width 288 height 30
